Goal: Navigation & Orientation: Find specific page/section

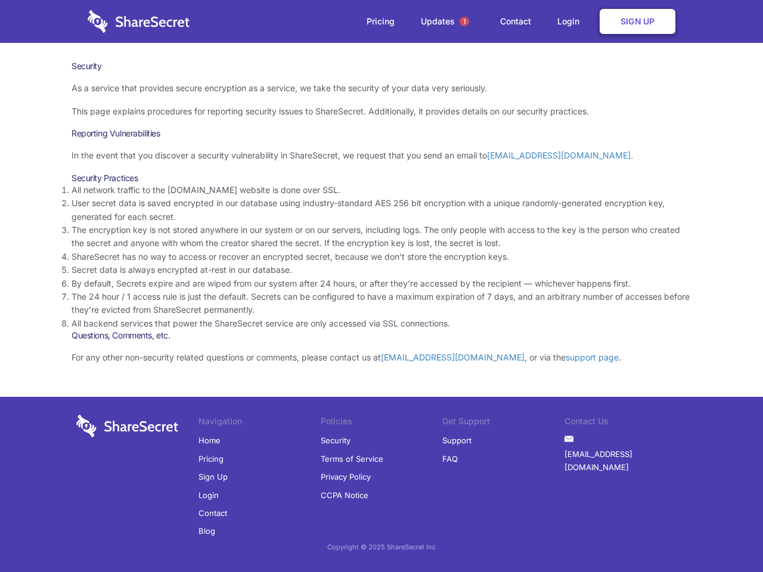
click at [382, 286] on li "By default, Secrets expire and are wiped from our system after 24 hours, or aft…" at bounding box center [382, 283] width 620 height 13
click at [464, 21] on span "1" at bounding box center [465, 22] width 10 height 10
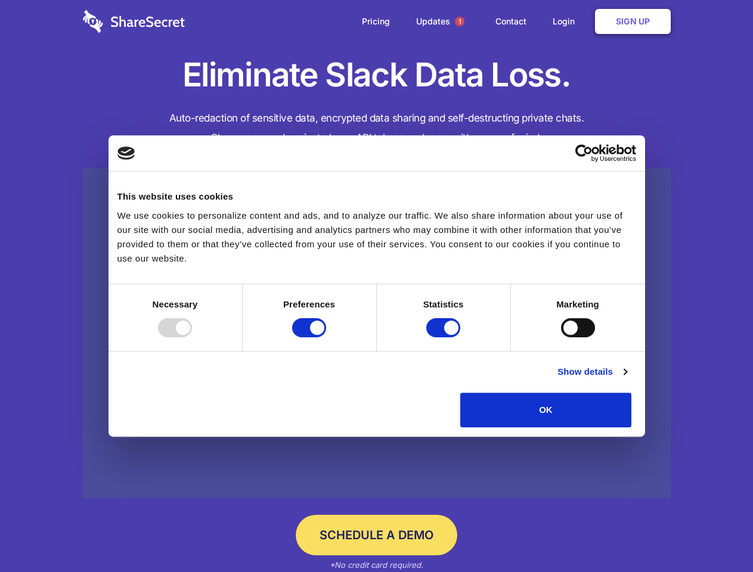
click at [192, 337] on div at bounding box center [175, 327] width 34 height 19
click at [326, 337] on input "Preferences" at bounding box center [309, 327] width 34 height 19
checkbox input "false"
click at [445, 337] on input "Statistics" at bounding box center [443, 327] width 34 height 19
checkbox input "false"
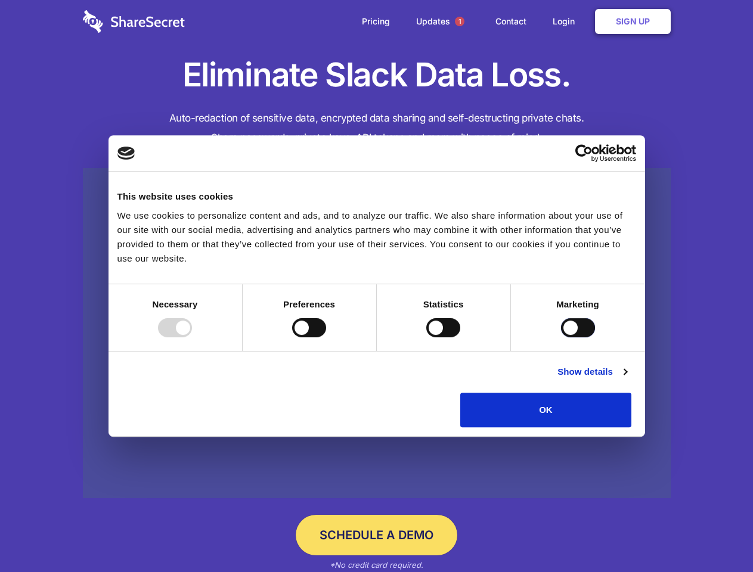
click at [561, 337] on input "Marketing" at bounding box center [578, 327] width 34 height 19
checkbox input "true"
click at [627, 379] on link "Show details" at bounding box center [591, 372] width 69 height 14
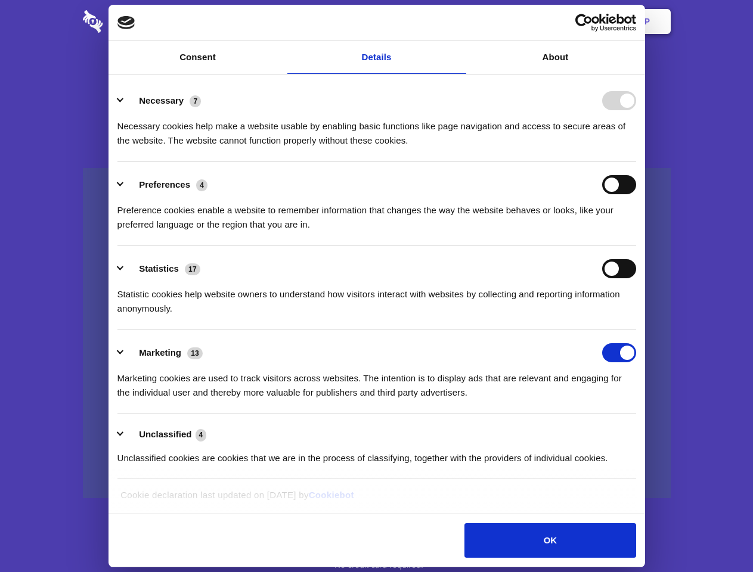
click at [636, 148] on div "Necessary cookies help make a website usable by enabling basic functions like p…" at bounding box center [376, 129] width 519 height 38
click at [459, 21] on span "1" at bounding box center [460, 22] width 10 height 10
